Goal: Information Seeking & Learning: Learn about a topic

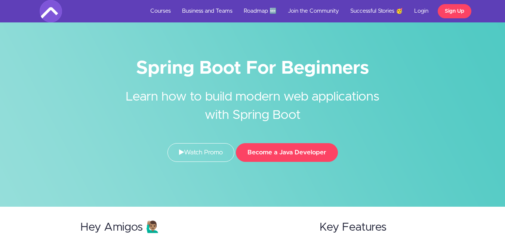
click at [237, 55] on div "Spring Boot For Beginners Learn how to build modern web applications with Sprin…" at bounding box center [252, 103] width 505 height 207
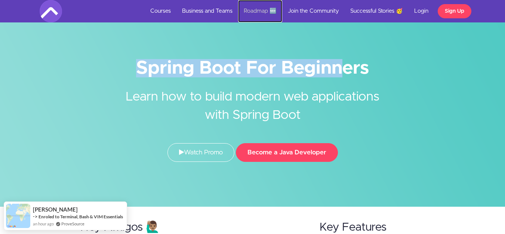
click at [257, 7] on link "Roadmap 🆕" at bounding box center [260, 11] width 44 height 22
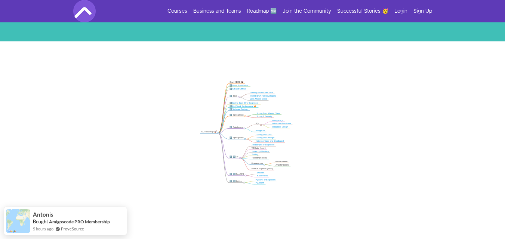
drag, startPoint x: 208, startPoint y: 109, endPoint x: 424, endPoint y: 120, distance: 216.6
click at [425, 121] on icon ".markmap{font:300 16px/20px sans-serif}.markmap-link{fill:none}.markmap-node>ci…" at bounding box center [252, 143] width 505 height 144
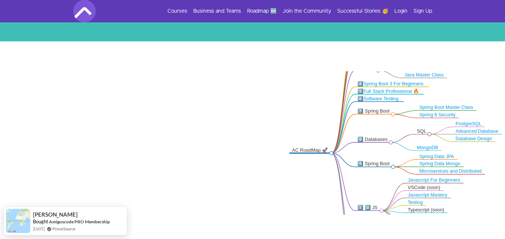
drag, startPoint x: 334, startPoint y: 93, endPoint x: 0, endPoint y: 149, distance: 338.2
click at [0, 149] on icon ".markmap{font:300 16px/20px sans-serif}.markmap-link{fill:none}.markmap-node>ci…" at bounding box center [252, 143] width 505 height 144
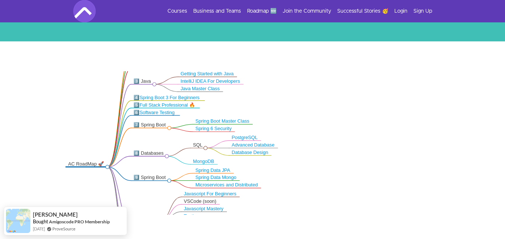
drag, startPoint x: 395, startPoint y: 135, endPoint x: 171, endPoint y: 149, distance: 224.2
click at [171, 149] on icon ".markmap{font:300 16px/20px sans-serif}.markmap-link{fill:none}.markmap-node>ci…" at bounding box center [252, 143] width 505 height 144
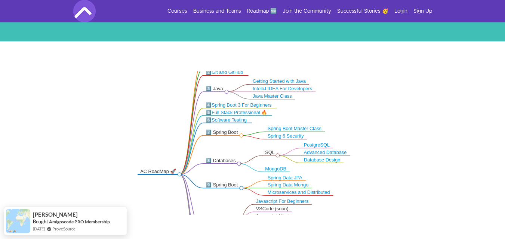
drag, startPoint x: 173, startPoint y: 149, endPoint x: 245, endPoint y: 156, distance: 72.5
click at [245, 156] on icon ".markmap{font:300 16px/20px sans-serif}.markmap-link{fill:none}.markmap-node>ci…" at bounding box center [252, 143] width 505 height 144
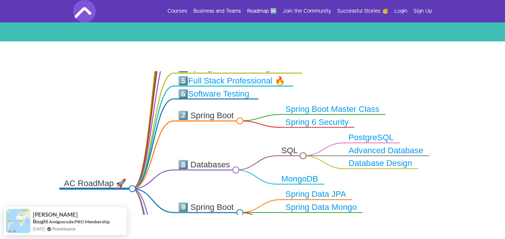
click at [302, 110] on link "Spring Boot Master Class" at bounding box center [332, 109] width 94 height 9
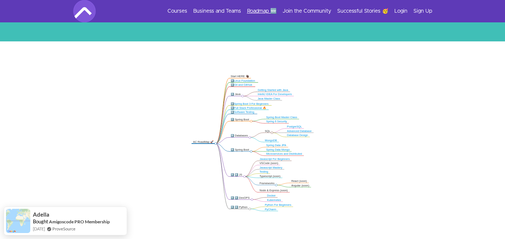
click at [250, 10] on link "Roadmap 🆕" at bounding box center [262, 10] width 30 height 7
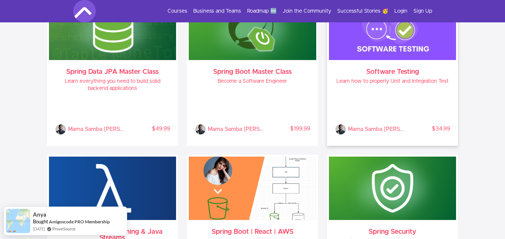
scroll to position [598, 0]
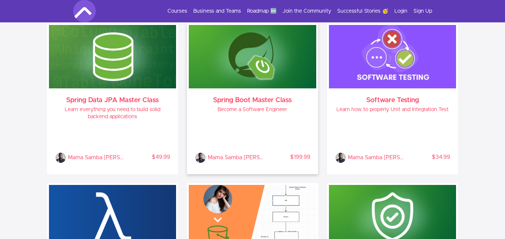
click at [259, 95] on div "Spring Boot Master Class Become a Software Engineer Mama Samba [PERSON_NAME] % …" at bounding box center [252, 131] width 127 height 84
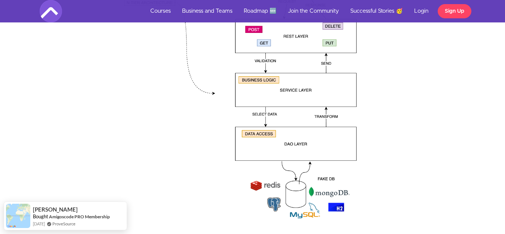
scroll to position [1233, 0]
